Goal: Task Accomplishment & Management: Manage account settings

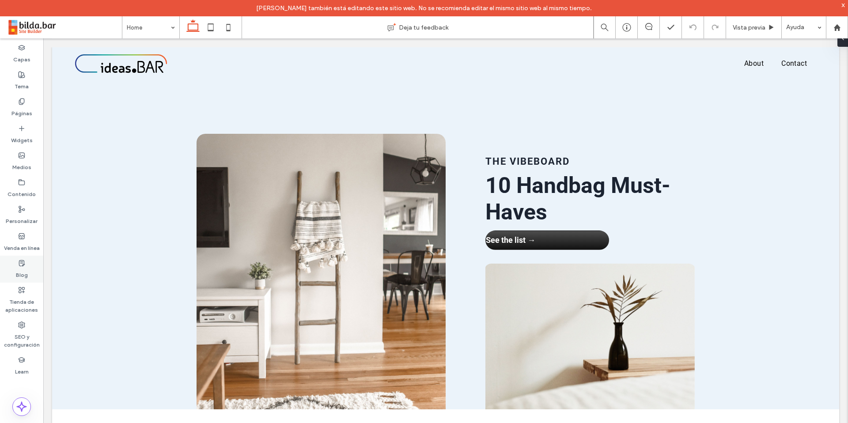
drag, startPoint x: 23, startPoint y: 269, endPoint x: 26, endPoint y: 260, distance: 9.6
click at [23, 268] on label "Blog" at bounding box center [22, 273] width 12 height 12
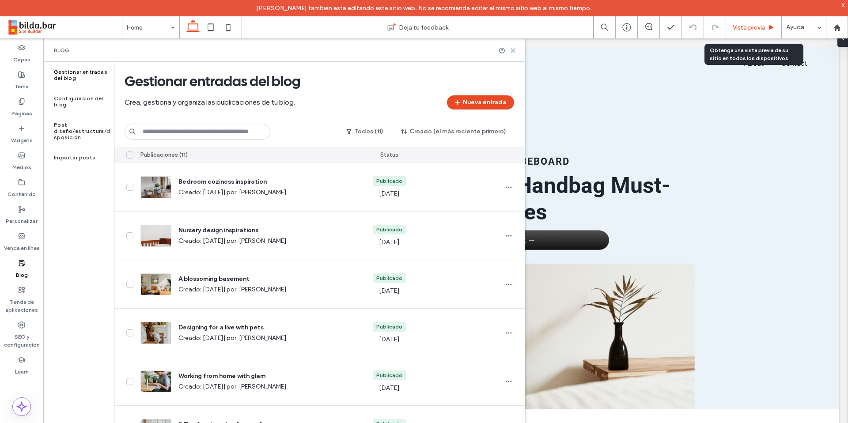
click at [745, 28] on span "Vista previa" at bounding box center [749, 28] width 33 height 8
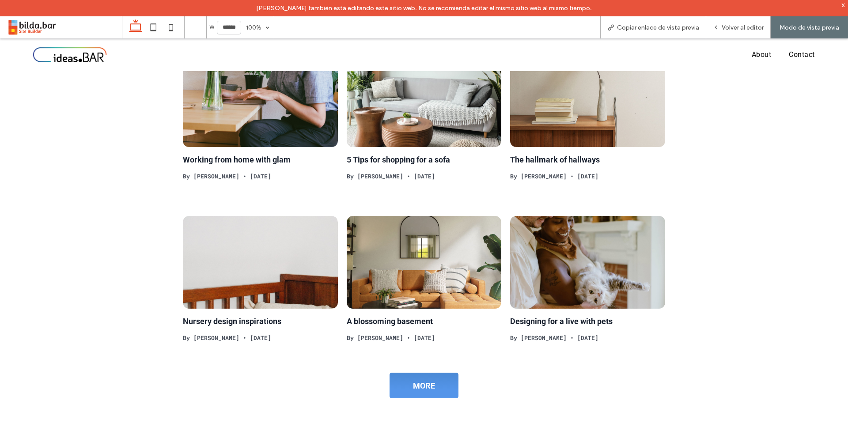
scroll to position [653, 0]
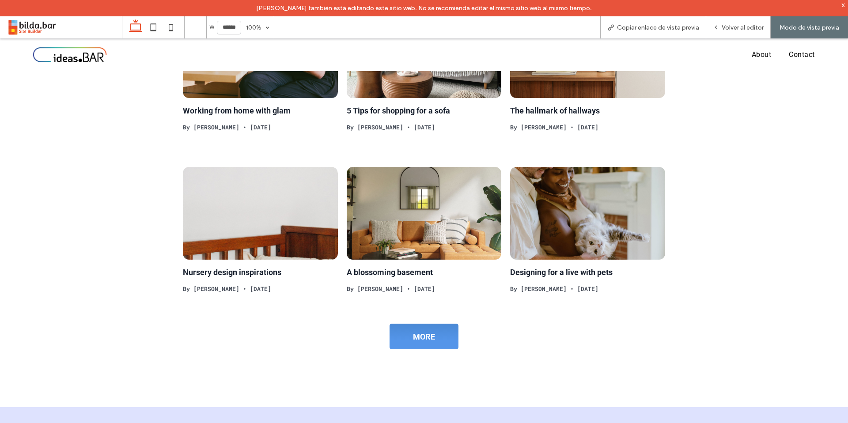
click at [225, 212] on div at bounding box center [260, 213] width 164 height 99
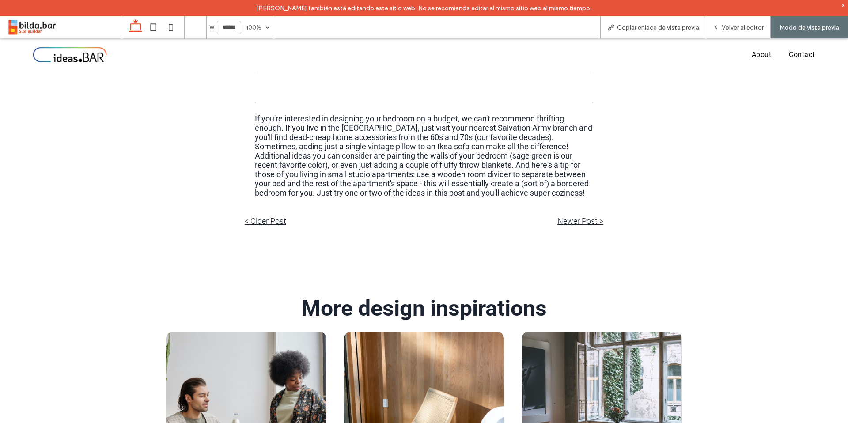
scroll to position [892, 0]
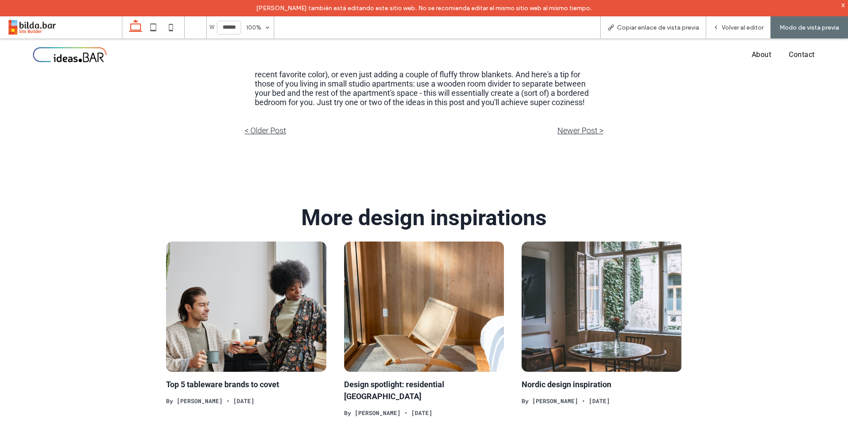
click at [21, 21] on span at bounding box center [64, 28] width 115 height 18
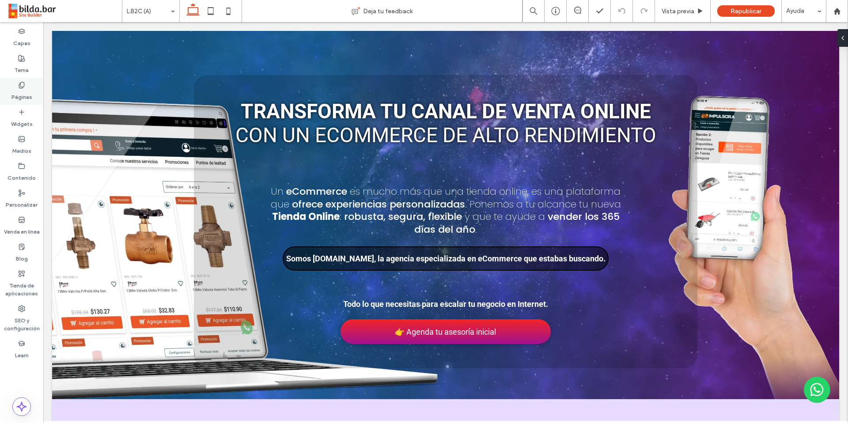
click at [24, 90] on label "Páginas" at bounding box center [21, 95] width 21 height 12
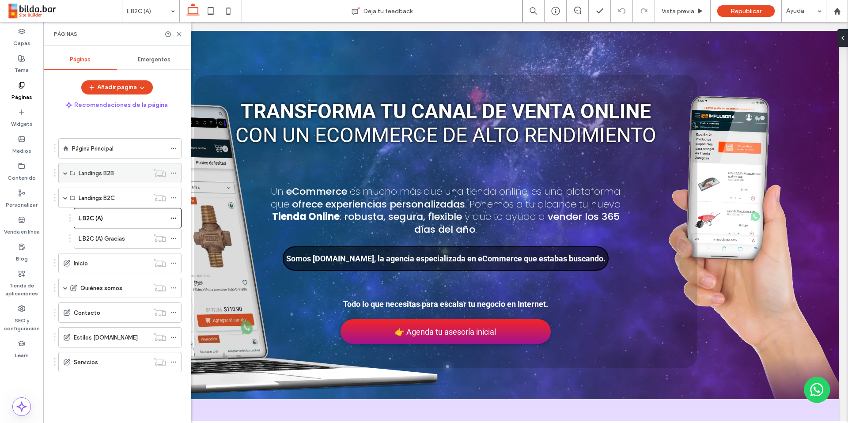
click at [65, 173] on span at bounding box center [65, 173] width 4 height 4
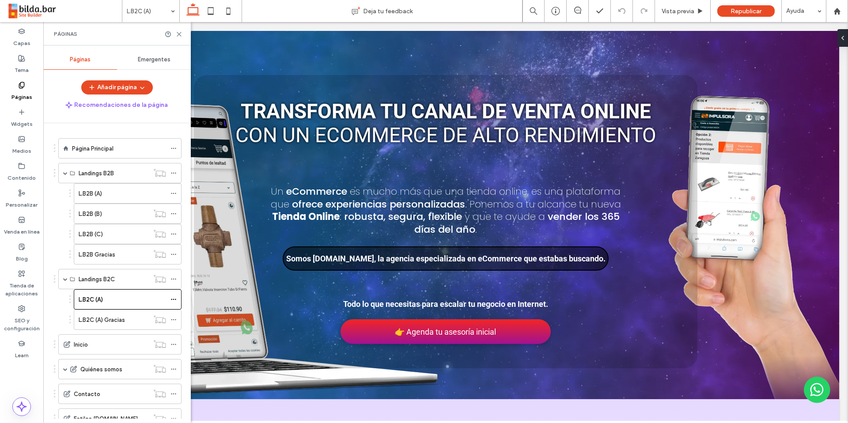
click at [109, 193] on div "L.B2B (A)" at bounding box center [122, 193] width 87 height 9
drag, startPoint x: 103, startPoint y: 245, endPoint x: 111, endPoint y: 242, distance: 8.7
click at [103, 245] on div "L.B2B Gracias" at bounding box center [114, 254] width 70 height 19
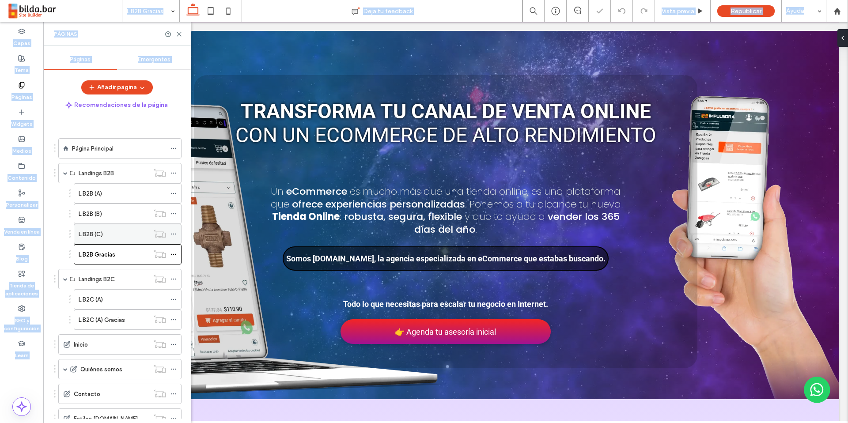
click at [110, 235] on div "L.B2B Gracias Deja tu feedback Vista previa Republicar Ayuda Design Panel Comen…" at bounding box center [424, 211] width 848 height 423
click at [136, 234] on div "L.B2B (C)" at bounding box center [114, 234] width 70 height 9
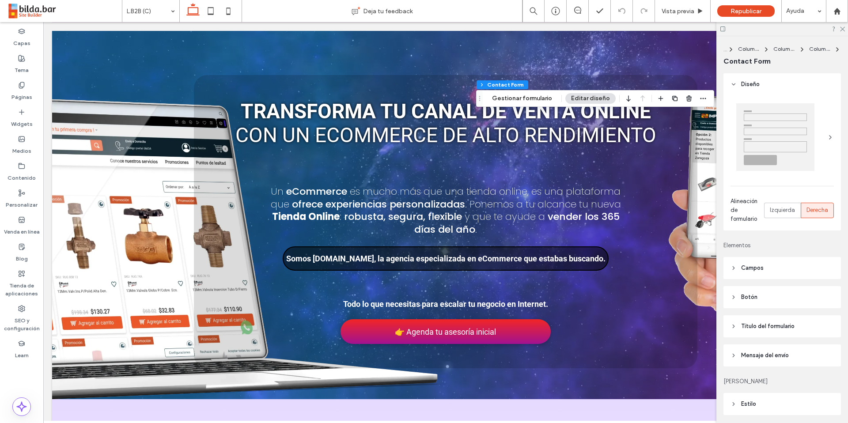
type input "*"
type input "***"
type input "**"
click at [522, 99] on button "Gestionar formulario" at bounding box center [522, 98] width 72 height 11
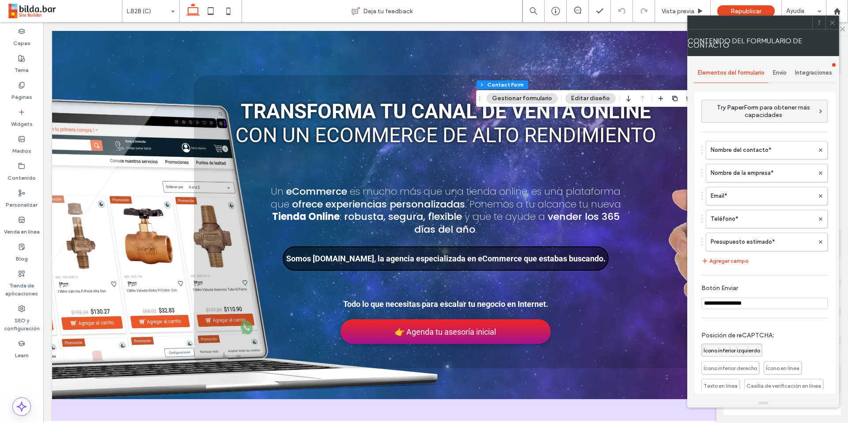
drag, startPoint x: 786, startPoint y: 74, endPoint x: 783, endPoint y: 81, distance: 7.9
click at [786, 74] on span "Envío" at bounding box center [780, 72] width 14 height 7
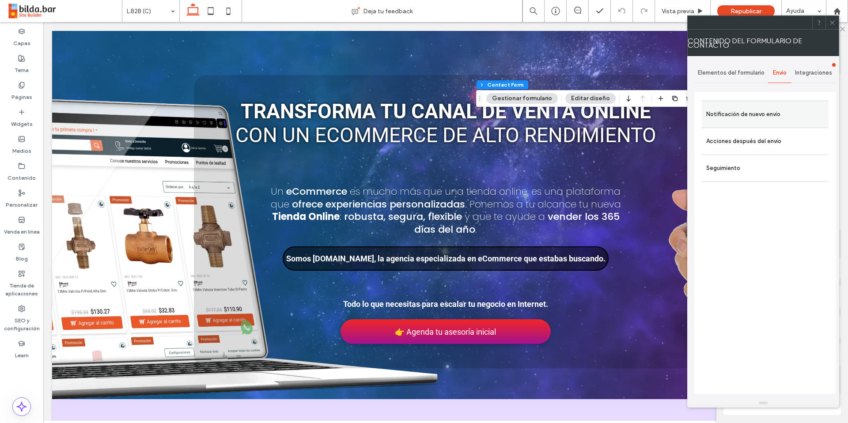
click at [766, 113] on label "Notificación de nuevo envío" at bounding box center [765, 115] width 118 height 18
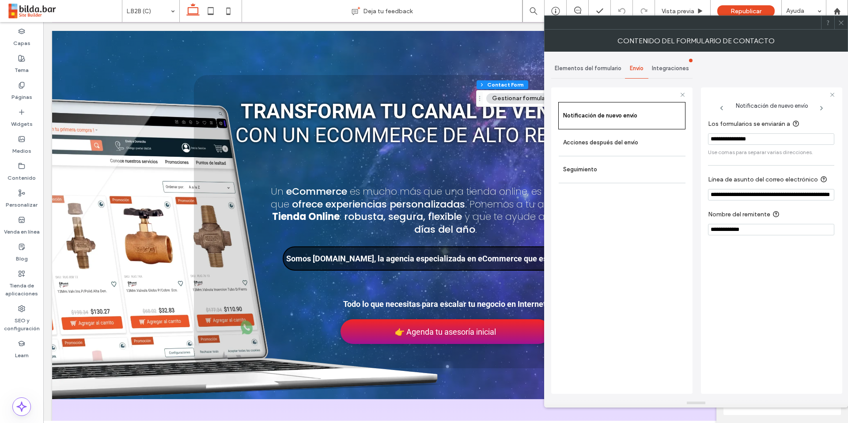
drag, startPoint x: 841, startPoint y: 23, endPoint x: 823, endPoint y: 18, distance: 19.1
click at [841, 23] on icon at bounding box center [841, 22] width 7 height 7
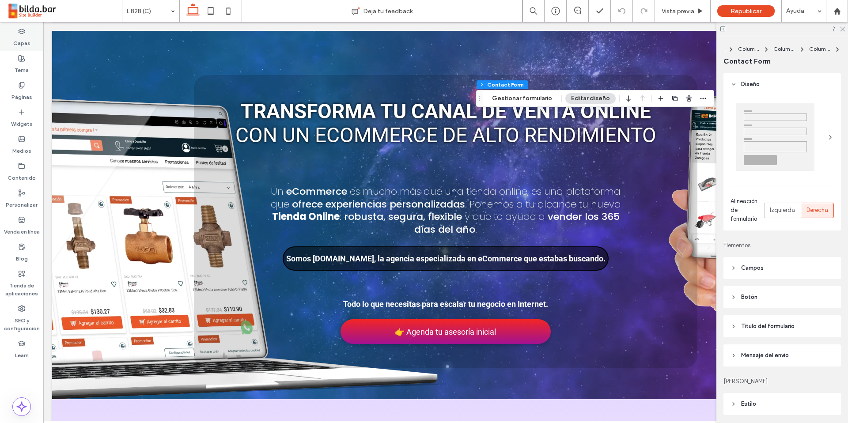
click at [24, 30] on use at bounding box center [22, 31] width 6 height 5
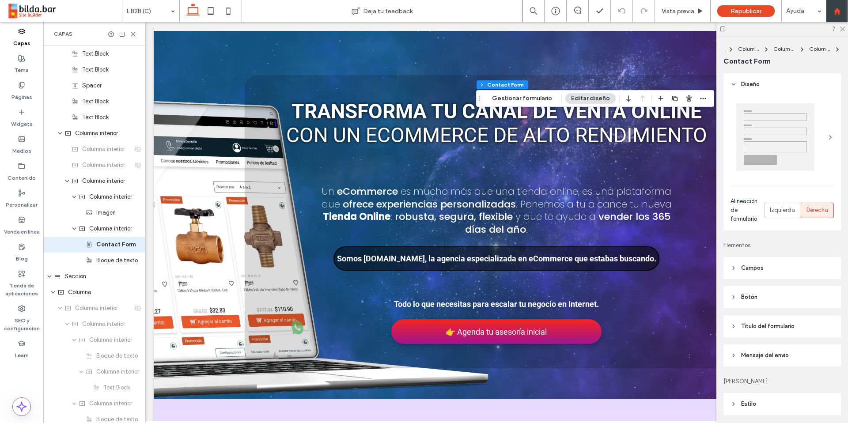
scroll to position [296, 0]
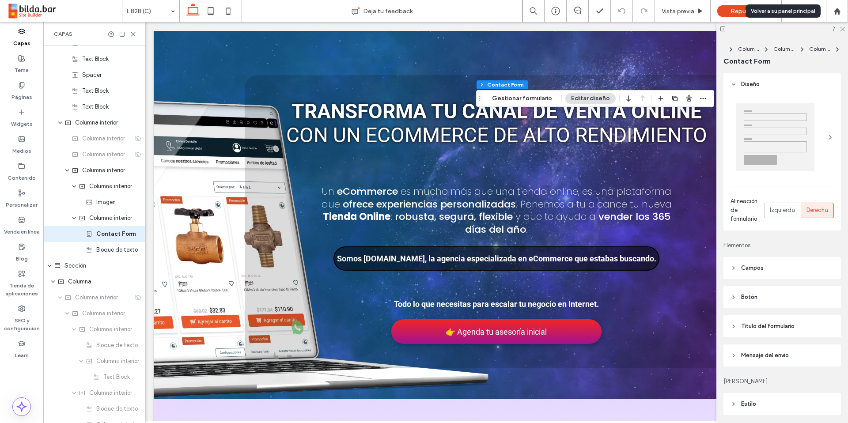
drag, startPoint x: 837, startPoint y: 11, endPoint x: 816, endPoint y: 19, distance: 22.6
click at [837, 11] on use at bounding box center [837, 11] width 7 height 7
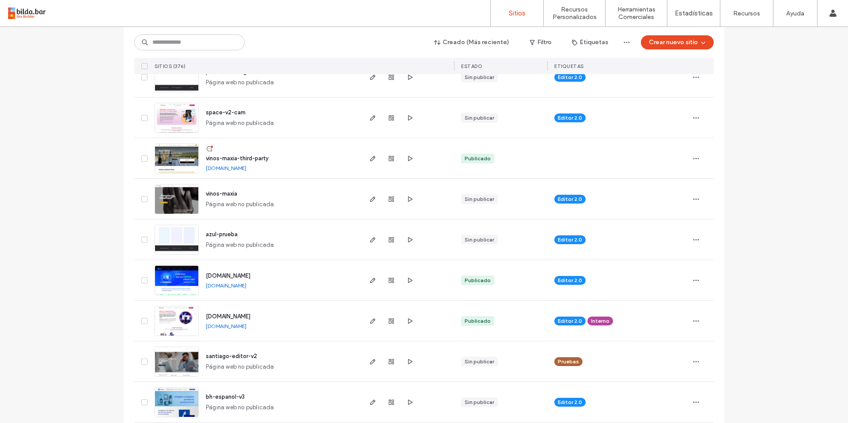
scroll to position [524, 0]
click at [388, 318] on icon "button" at bounding box center [391, 320] width 7 height 7
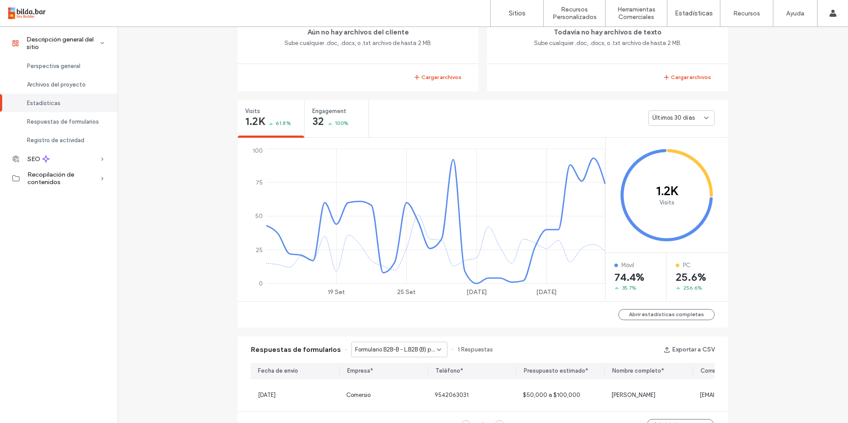
scroll to position [369, 0]
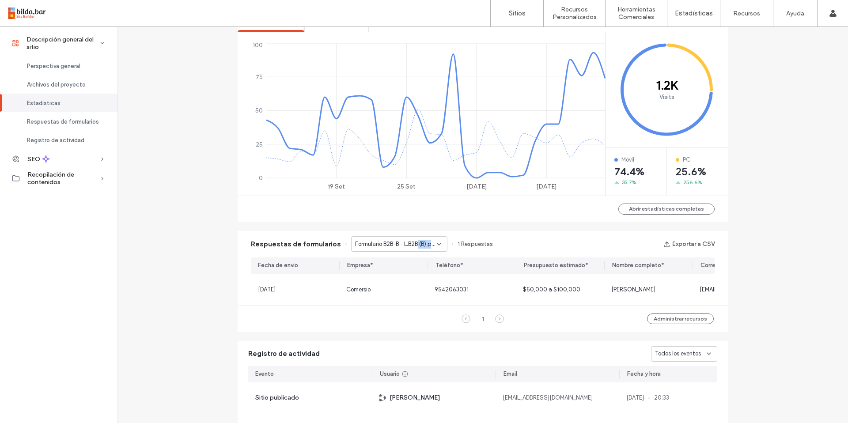
click at [414, 248] on div "Formulario B2B-B - L.B2B (B) page" at bounding box center [399, 243] width 96 height 15
drag, startPoint x: 411, startPoint y: 260, endPoint x: 418, endPoint y: 260, distance: 6.6
click at [411, 260] on span "Formulario B2B-B - L.B2B (B) page" at bounding box center [391, 259] width 85 height 9
click at [384, 243] on span "Formulario B2B-B - L.B2B (B) page" at bounding box center [396, 244] width 82 height 9
click at [373, 271] on span "Formulario B2B-A - L.B2B (A) page" at bounding box center [391, 275] width 85 height 9
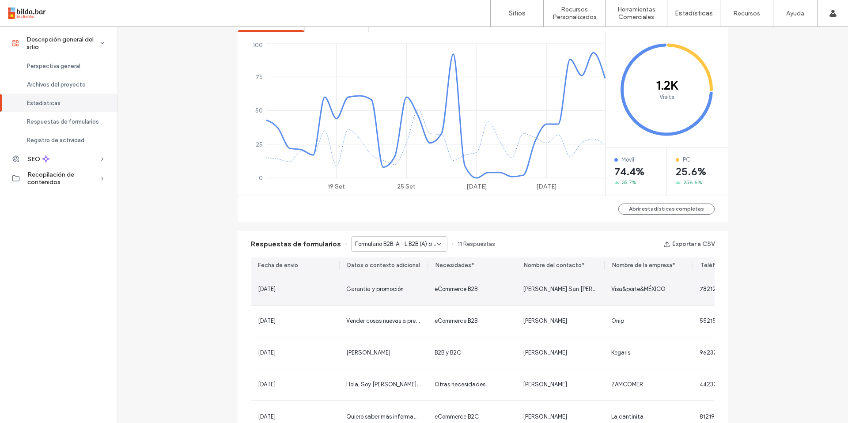
click at [549, 292] on span "[PERSON_NAME] San [PERSON_NAME]" at bounding box center [574, 289] width 102 height 7
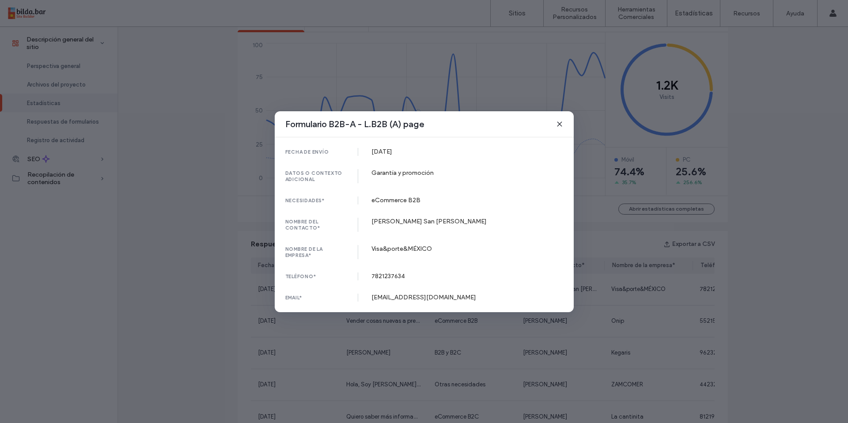
click at [561, 125] on icon at bounding box center [559, 124] width 7 height 7
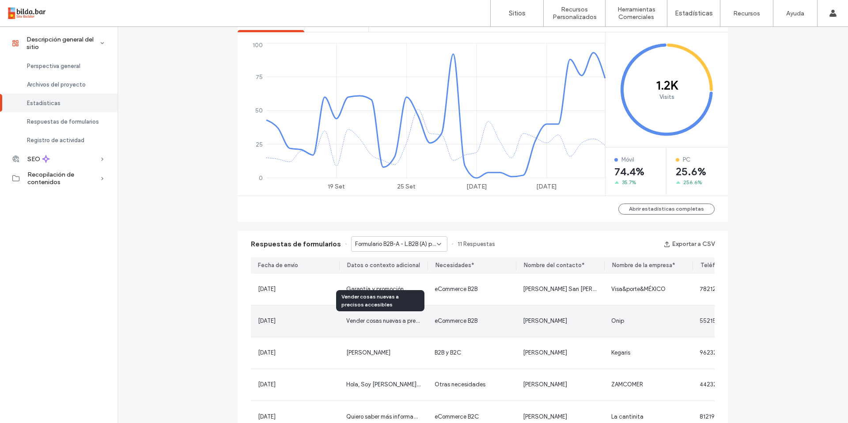
click at [372, 322] on span "Vender cosas nuevas a precisos accesibles" at bounding box center [402, 321] width 112 height 7
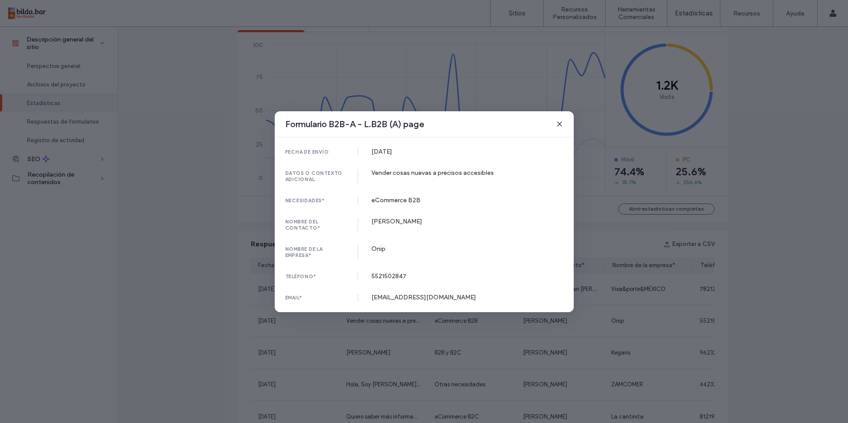
drag, startPoint x: 559, startPoint y: 125, endPoint x: 544, endPoint y: 133, distance: 16.8
click at [559, 125] on icon at bounding box center [559, 124] width 7 height 7
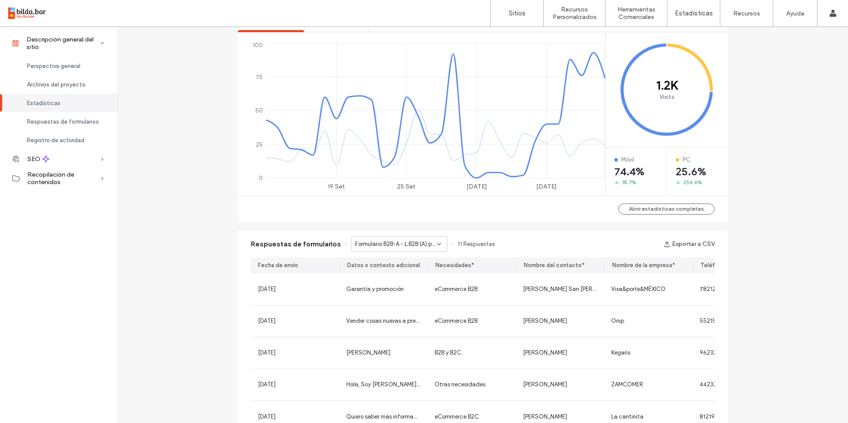
click at [405, 242] on span "Formulario B2B-A - L.B2B (A) page" at bounding box center [396, 244] width 82 height 9
click at [405, 303] on span "Formulario B2B-C - L.B2B (C) page" at bounding box center [391, 306] width 85 height 9
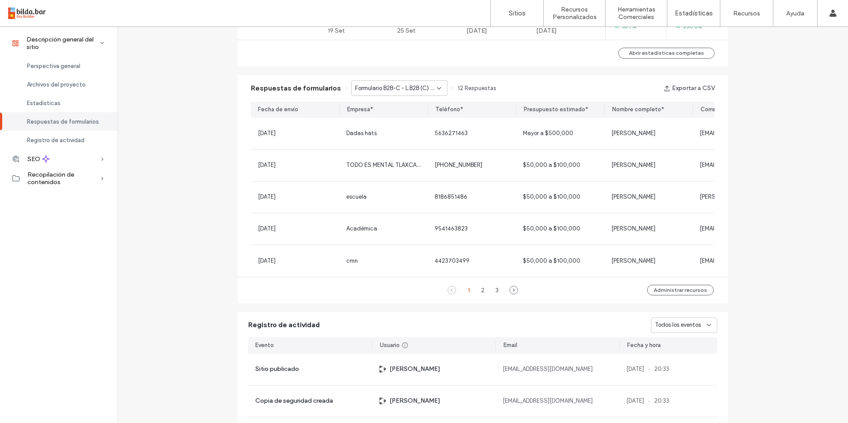
scroll to position [524, 0]
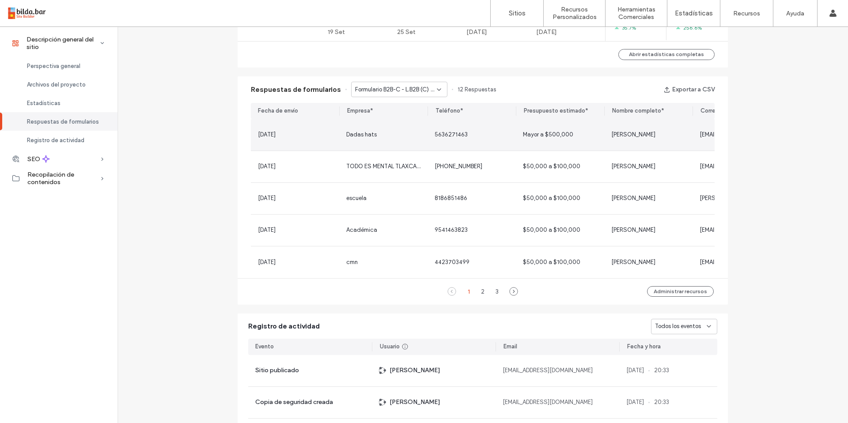
click at [634, 134] on span "[PERSON_NAME]" at bounding box center [633, 134] width 44 height 7
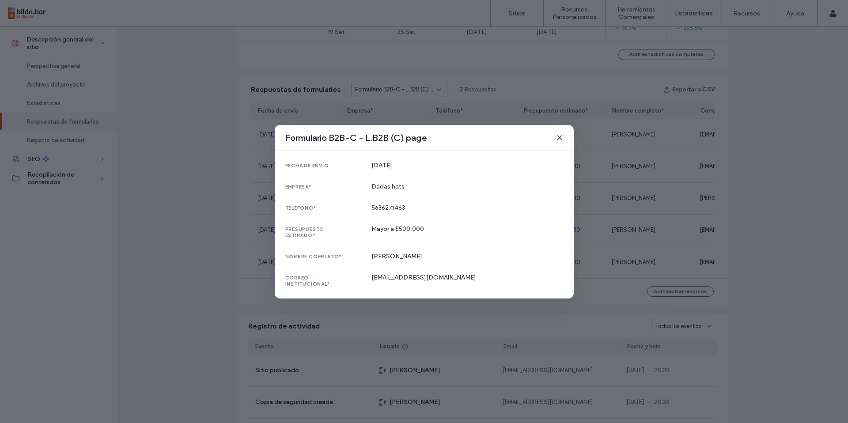
click at [557, 141] on icon at bounding box center [559, 137] width 7 height 7
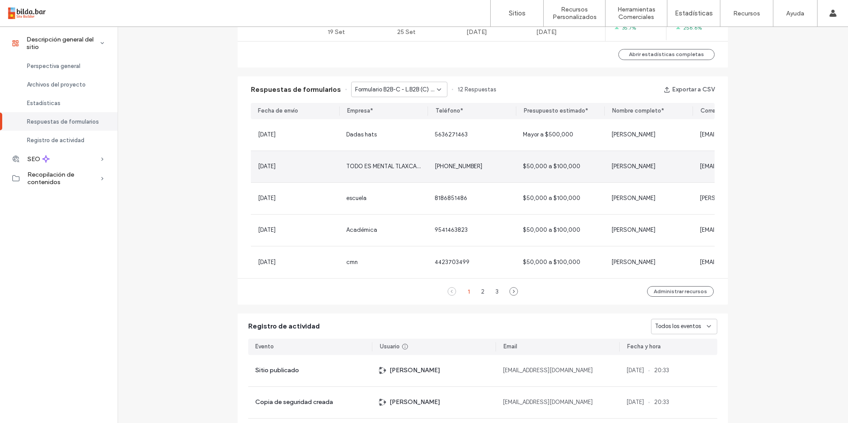
click at [621, 165] on span "[PERSON_NAME]" at bounding box center [633, 166] width 44 height 7
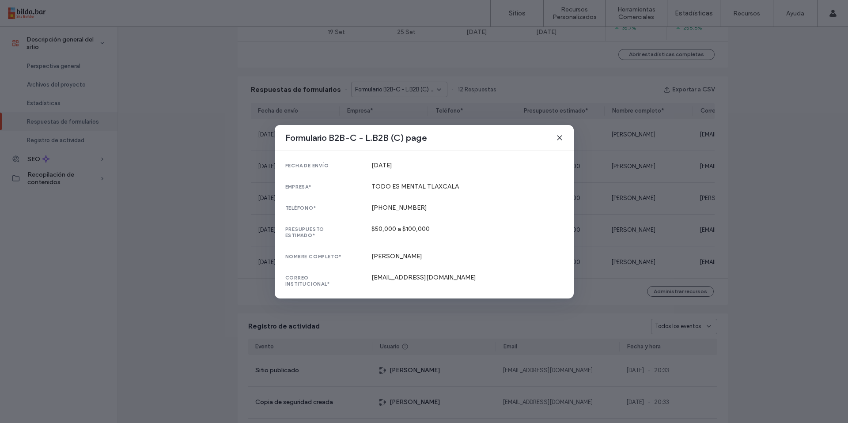
click at [559, 139] on icon at bounding box center [559, 137] width 7 height 7
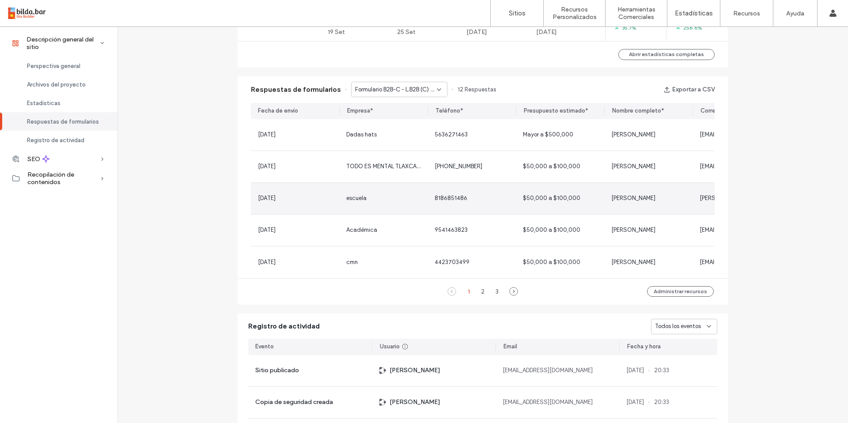
click at [459, 197] on span "8186851486" at bounding box center [451, 198] width 33 height 7
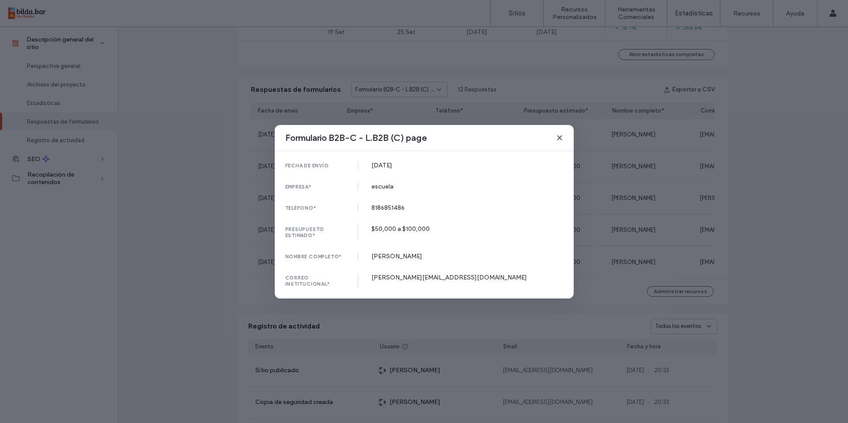
click at [558, 139] on icon at bounding box center [559, 137] width 7 height 7
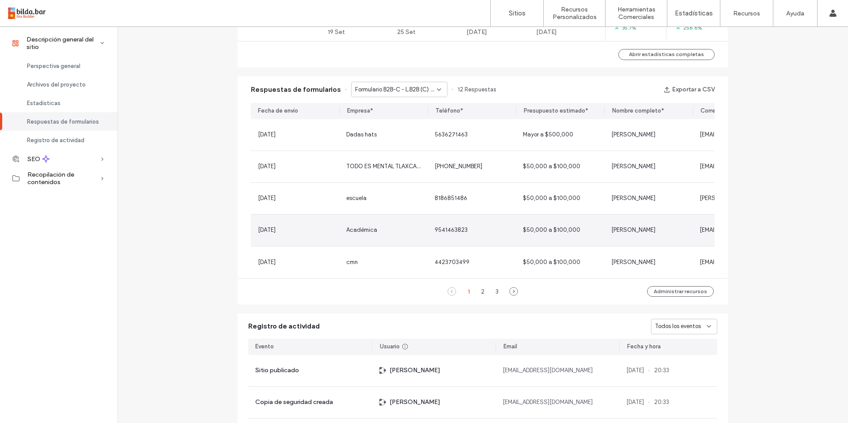
click at [421, 228] on div "Académica" at bounding box center [383, 230] width 88 height 31
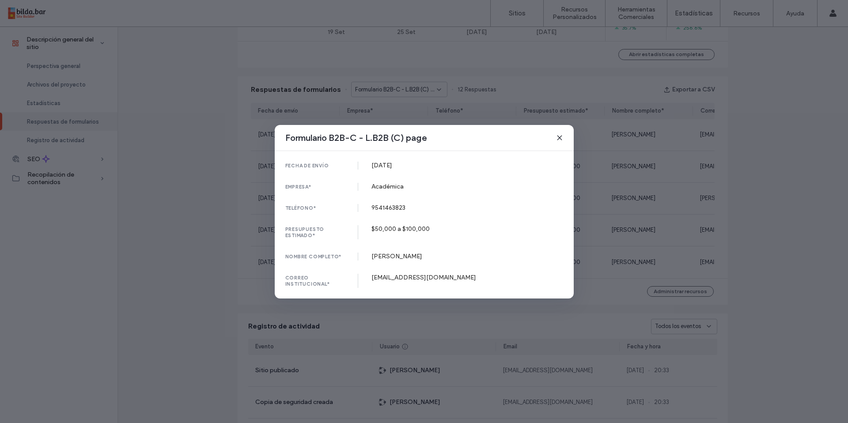
click at [555, 141] on div "Formulario B2B-C - L.B2B (C) page" at bounding box center [424, 138] width 299 height 26
click at [559, 140] on icon at bounding box center [559, 137] width 7 height 7
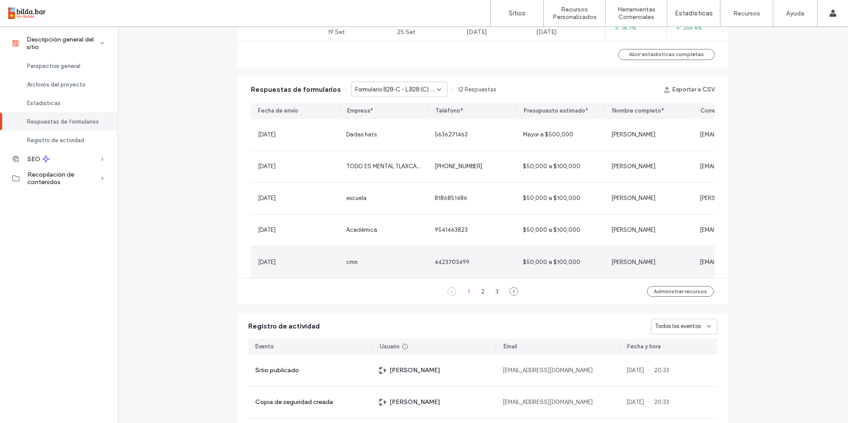
click at [420, 262] on div "cmn" at bounding box center [383, 263] width 88 height 32
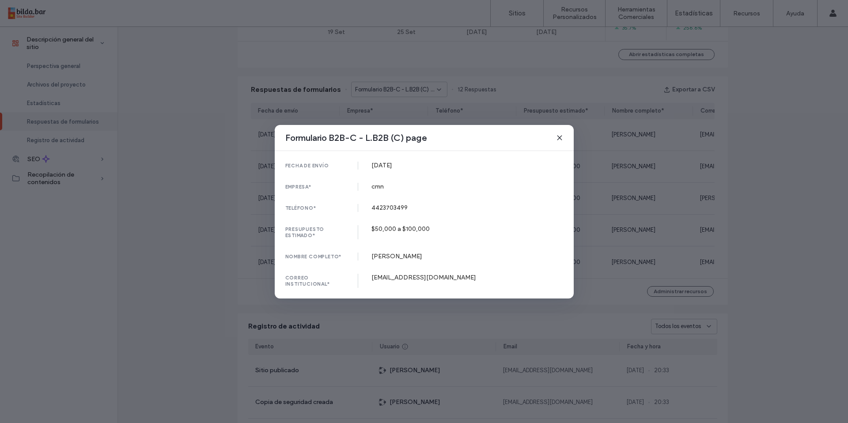
drag, startPoint x: 560, startPoint y: 140, endPoint x: 542, endPoint y: 156, distance: 23.8
click at [560, 140] on icon at bounding box center [559, 137] width 7 height 7
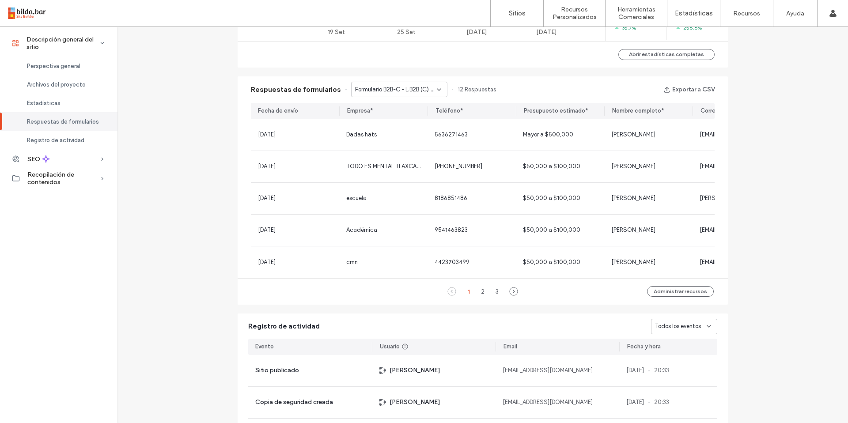
click at [481, 293] on div "2" at bounding box center [483, 291] width 11 height 11
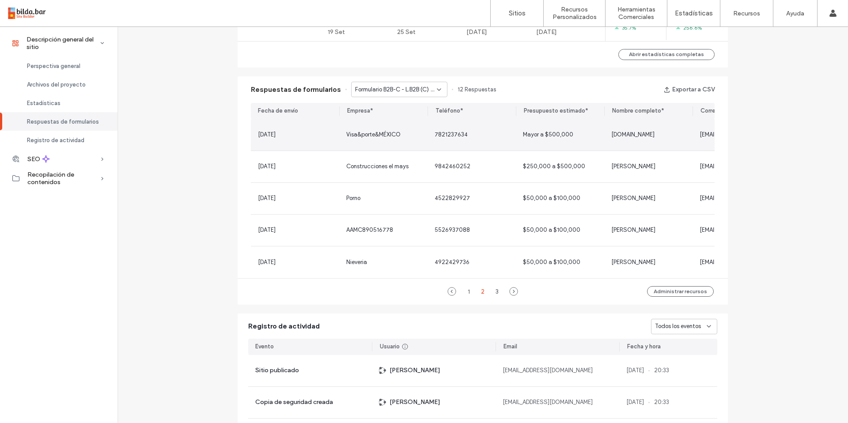
click at [398, 138] on span "Visa&porte&MÉXICO" at bounding box center [373, 134] width 54 height 7
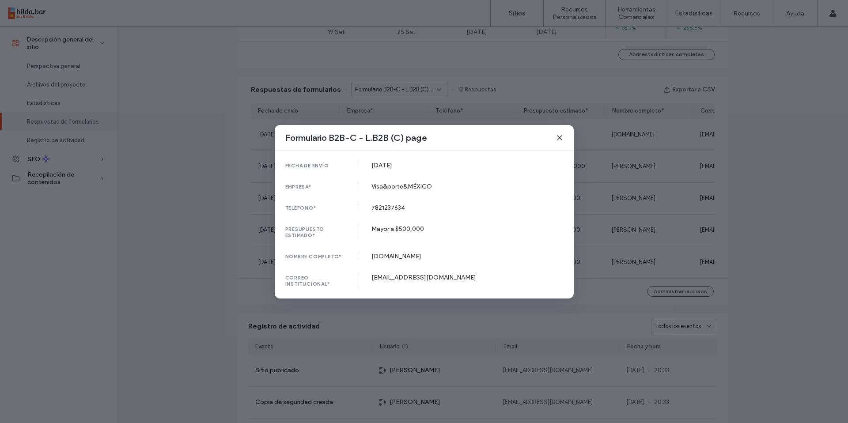
drag, startPoint x: 558, startPoint y: 138, endPoint x: 551, endPoint y: 140, distance: 7.2
click at [558, 139] on use at bounding box center [560, 138] width 4 height 4
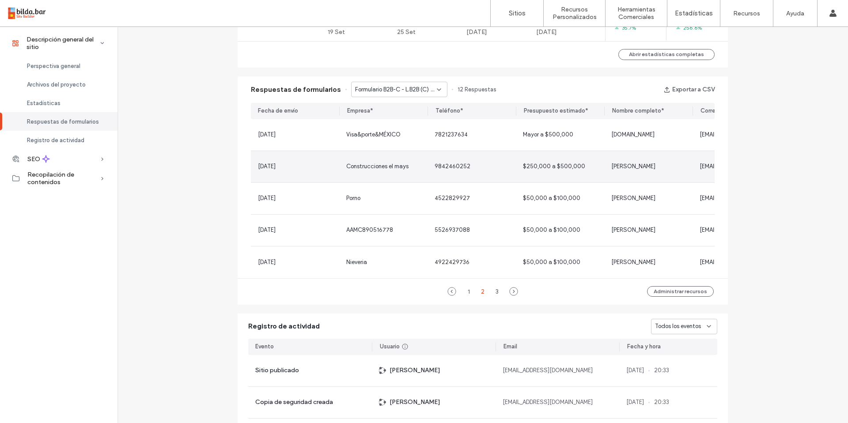
click at [383, 171] on div "Construcciones el mays" at bounding box center [377, 166] width 62 height 9
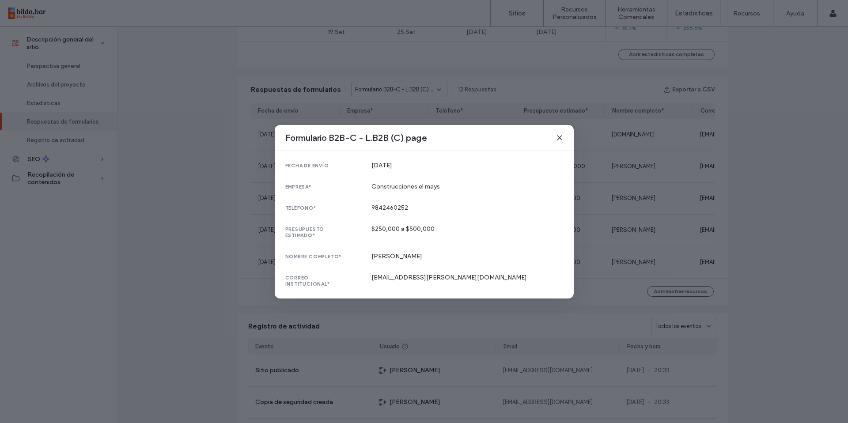
drag, startPoint x: 560, startPoint y: 138, endPoint x: 547, endPoint y: 143, distance: 13.1
click at [560, 139] on icon at bounding box center [559, 137] width 7 height 7
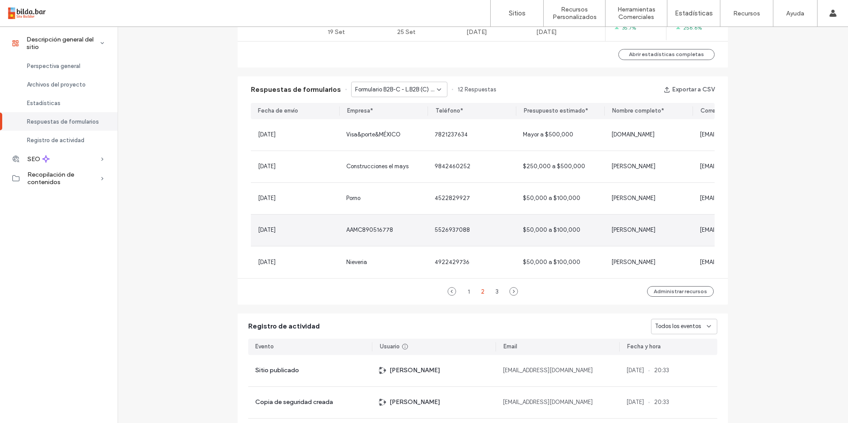
click at [376, 235] on div "AAMC890516778" at bounding box center [383, 230] width 88 height 31
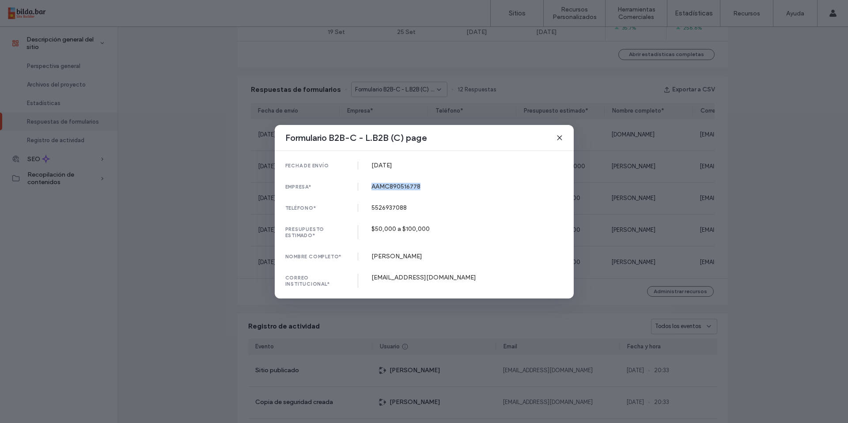
drag, startPoint x: 410, startPoint y: 189, endPoint x: 366, endPoint y: 186, distance: 44.8
click at [372, 189] on div "AAMC890516778" at bounding box center [468, 187] width 192 height 8
copy div "AAMC890516778"
click at [560, 138] on icon at bounding box center [559, 137] width 7 height 7
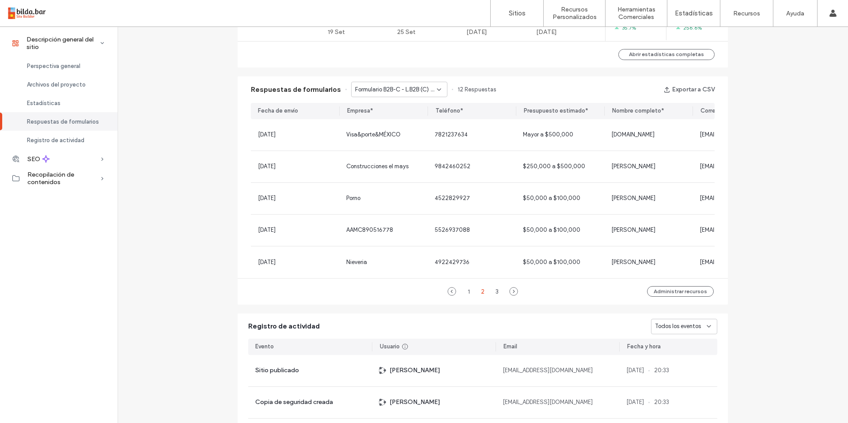
drag, startPoint x: 495, startPoint y: 295, endPoint x: 494, endPoint y: 288, distance: 7.1
click at [495, 295] on div "3" at bounding box center [497, 291] width 11 height 11
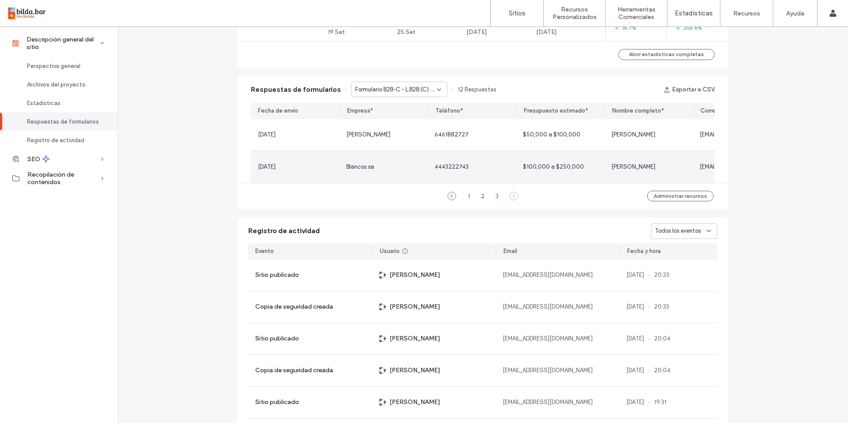
click at [551, 168] on span "$100,000 a $250,000" at bounding box center [553, 166] width 61 height 7
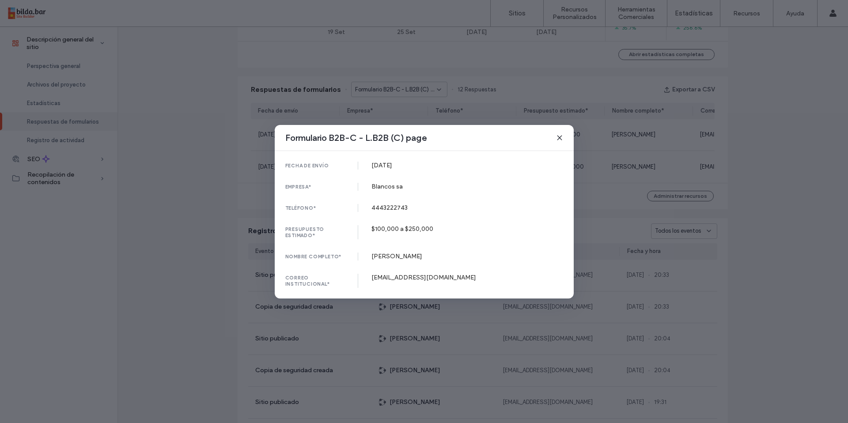
drag, startPoint x: 562, startPoint y: 139, endPoint x: 519, endPoint y: 145, distance: 43.7
click at [562, 140] on icon at bounding box center [559, 137] width 7 height 7
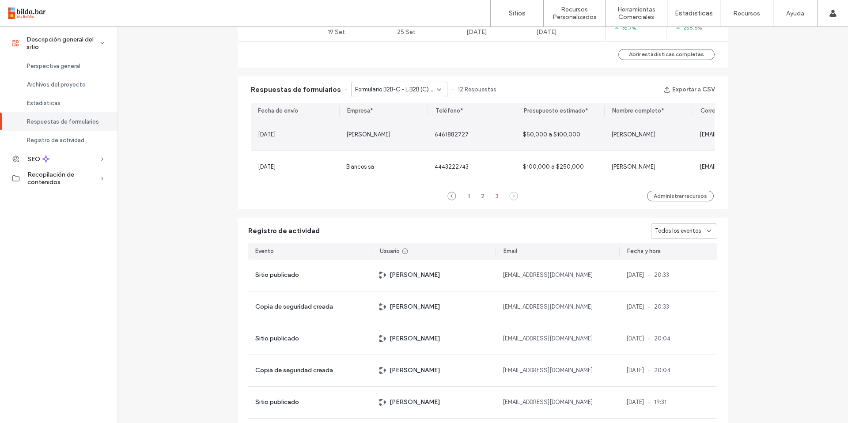
click at [443, 141] on div "6461882727" at bounding box center [472, 134] width 88 height 31
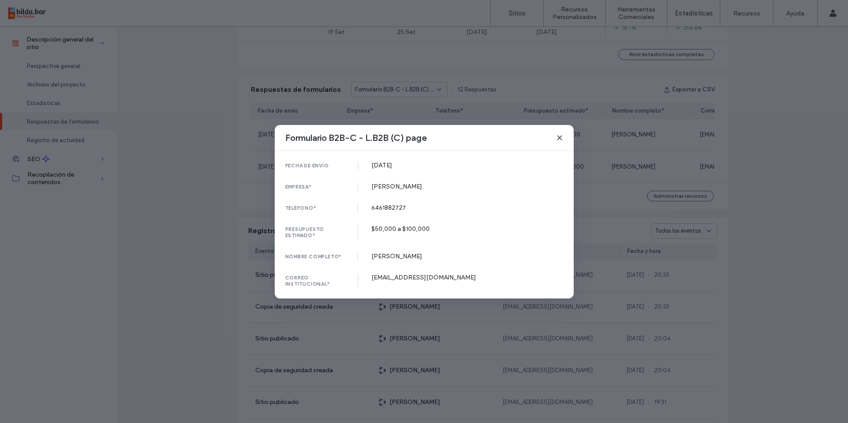
click at [560, 140] on icon at bounding box center [559, 137] width 7 height 7
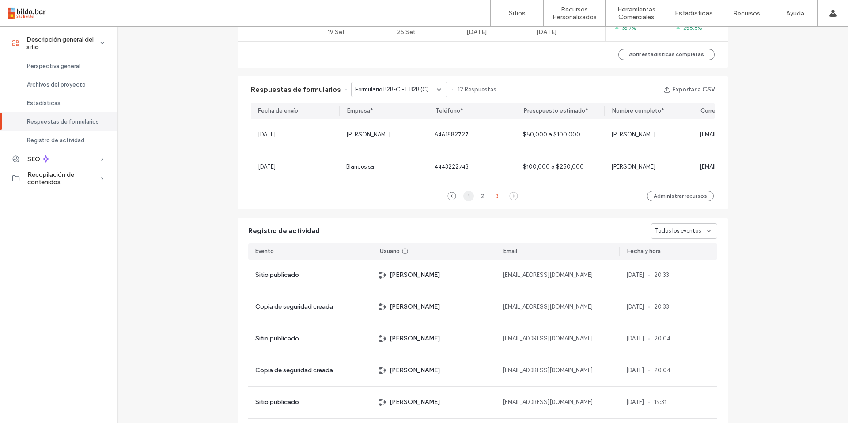
click at [465, 199] on div "1" at bounding box center [468, 196] width 11 height 11
